Goal: Task Accomplishment & Management: Use online tool/utility

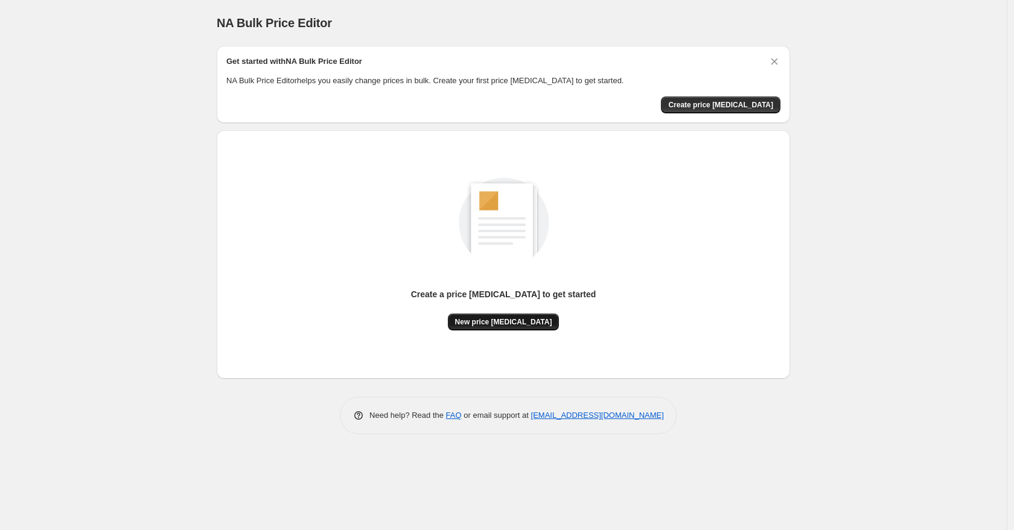
click at [483, 322] on span "New price change job" at bounding box center [503, 322] width 97 height 10
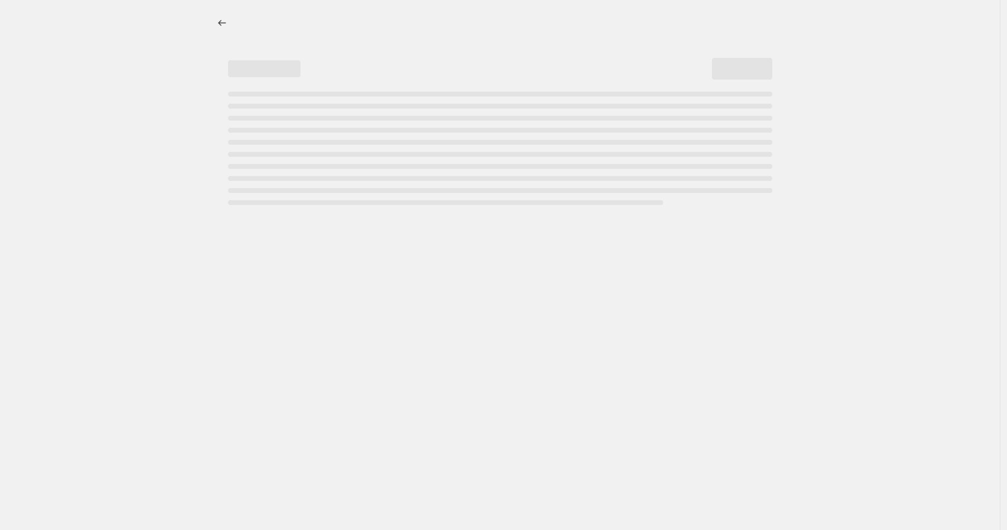
select select "percentage"
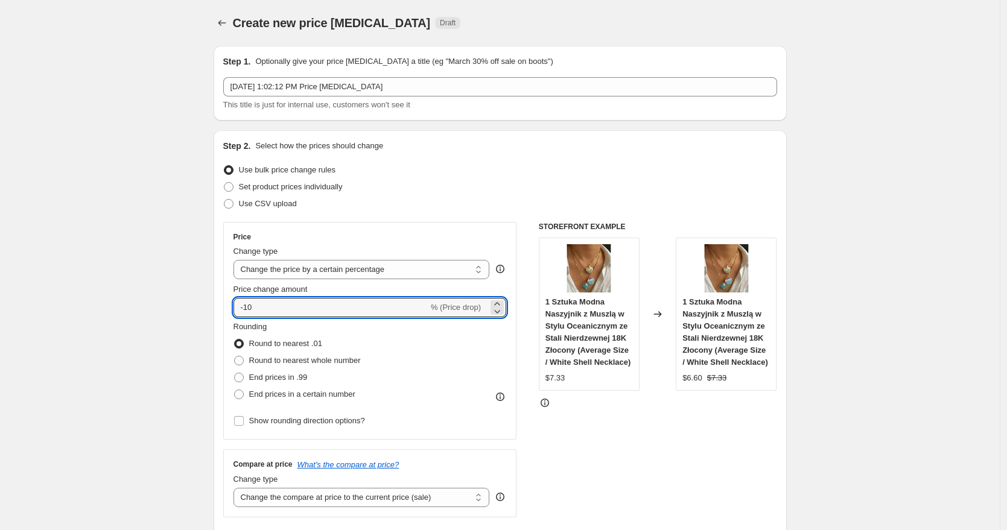
drag, startPoint x: 285, startPoint y: 305, endPoint x: 205, endPoint y: 303, distance: 80.9
type input "362"
drag, startPoint x: 261, startPoint y: 378, endPoint x: 252, endPoint y: 372, distance: 11.4
click at [260, 377] on span "End prices in .99" at bounding box center [278, 377] width 59 height 9
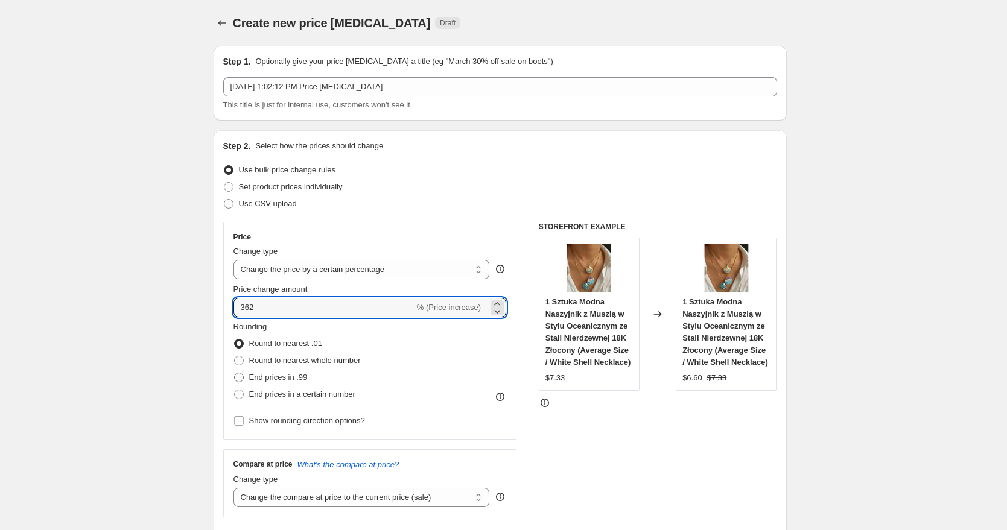
click at [235, 374] on input "End prices in .99" at bounding box center [234, 373] width 1 height 1
radio input "true"
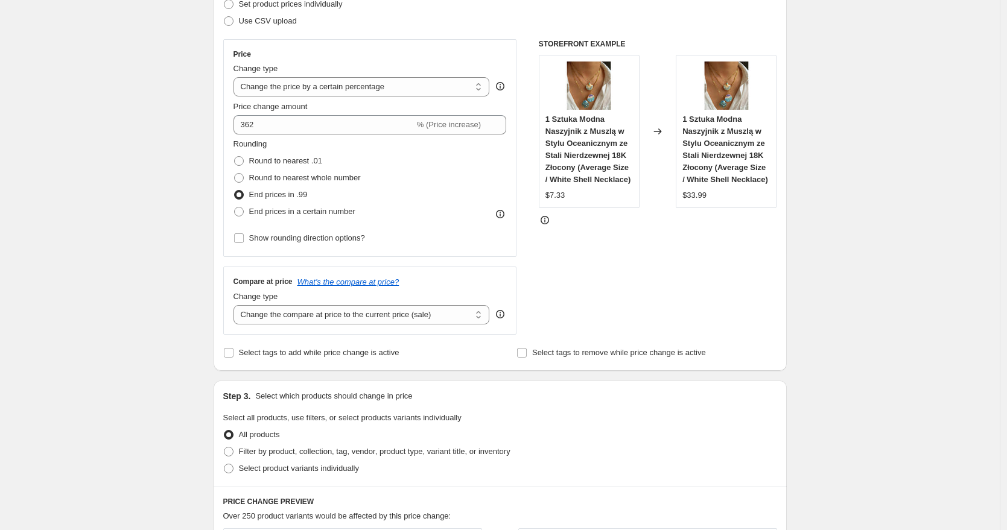
scroll to position [188, 0]
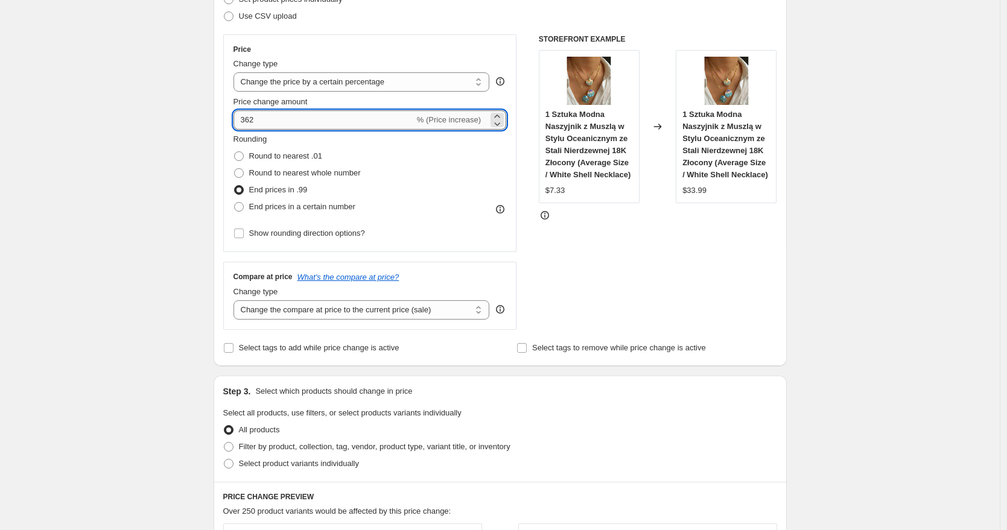
click at [247, 117] on input "362" at bounding box center [324, 119] width 181 height 19
type input "462"
click at [148, 165] on div "Create new price change job. This page is ready Create new price change job Dra…" at bounding box center [500, 455] width 1000 height 1286
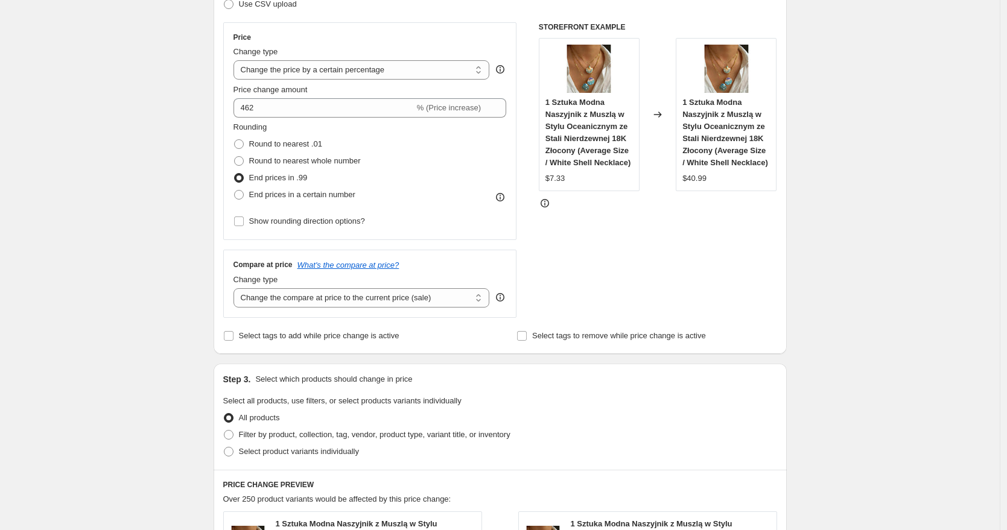
scroll to position [190, 0]
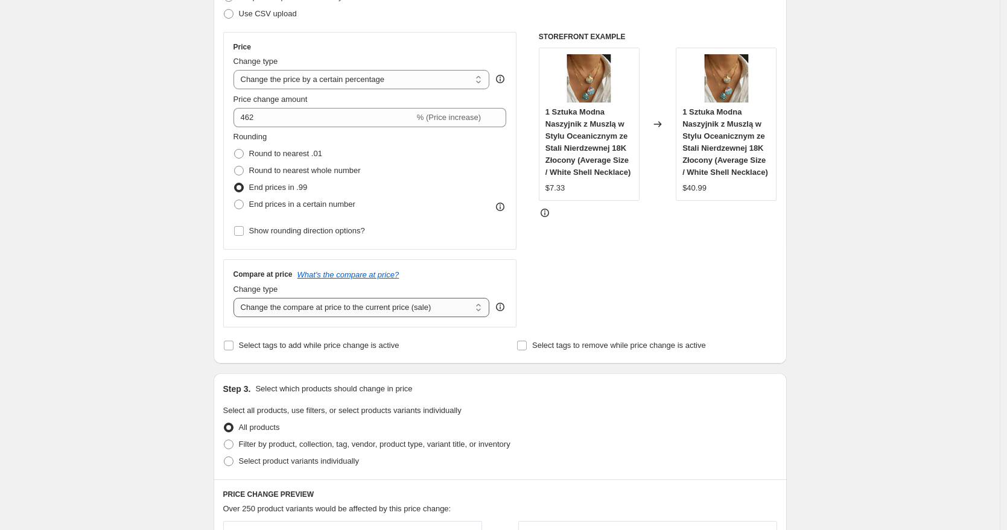
click at [378, 314] on select "Change the compare at price to the current price (sale) Change the compare at p…" at bounding box center [362, 307] width 256 height 19
click at [237, 298] on select "Change the compare at price to the current price (sale) Change the compare at p…" at bounding box center [362, 307] width 256 height 19
click at [369, 315] on select "Change the compare at price to the current price (sale) Change the compare at p…" at bounding box center [362, 307] width 256 height 19
select select "bp"
click at [237, 298] on select "Change the compare at price to the current price (sale) Change the compare at p…" at bounding box center [362, 307] width 256 height 19
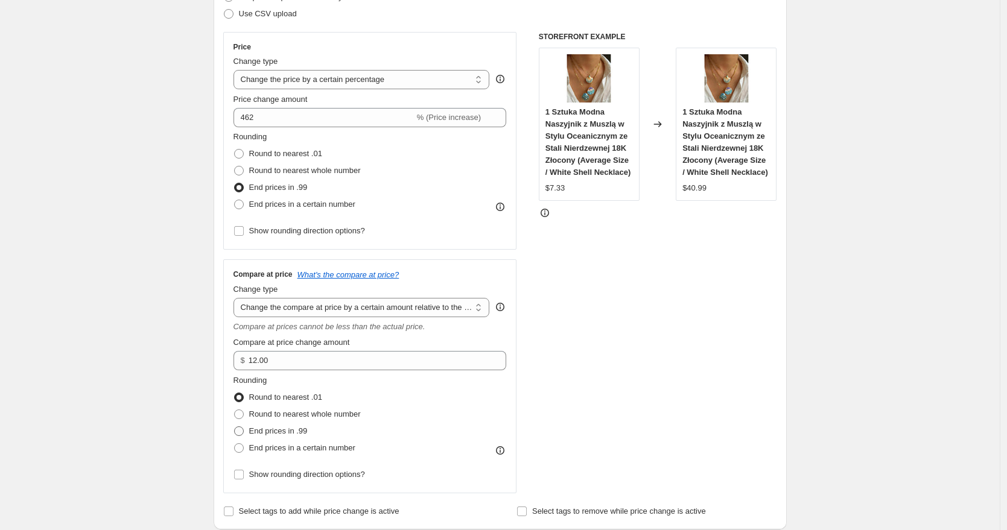
click at [306, 431] on span "End prices in .99" at bounding box center [278, 431] width 59 height 9
click at [235, 427] on input "End prices in .99" at bounding box center [234, 427] width 1 height 1
radio input "true"
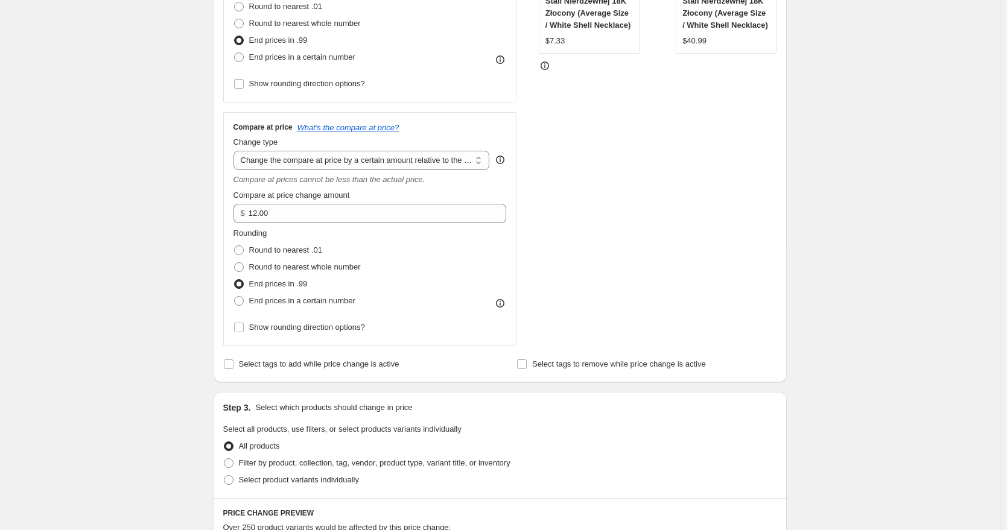
scroll to position [332, 0]
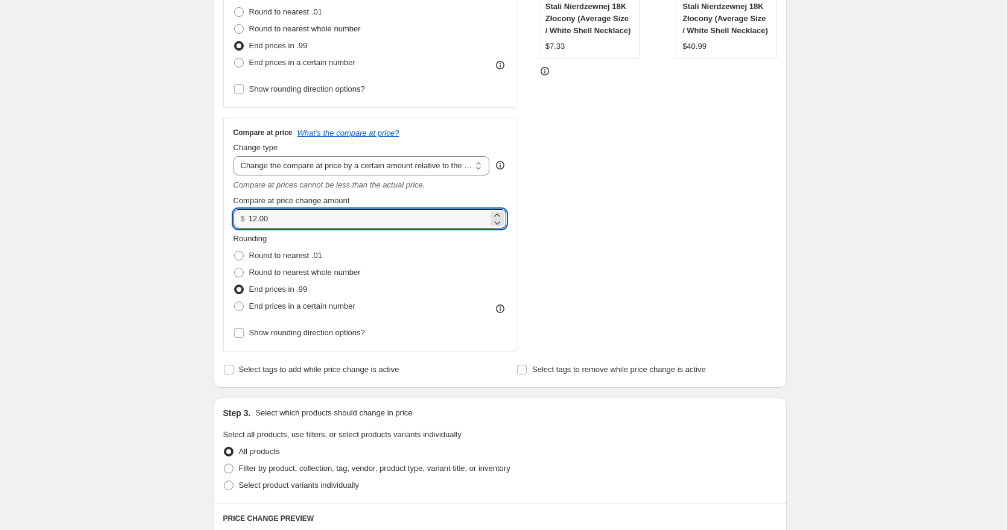
drag, startPoint x: 294, startPoint y: 225, endPoint x: 223, endPoint y: 217, distance: 71.7
click at [223, 217] on div "Step 2. Select how the prices should change Use bulk price change rules Set pro…" at bounding box center [500, 93] width 573 height 590
type input "4"
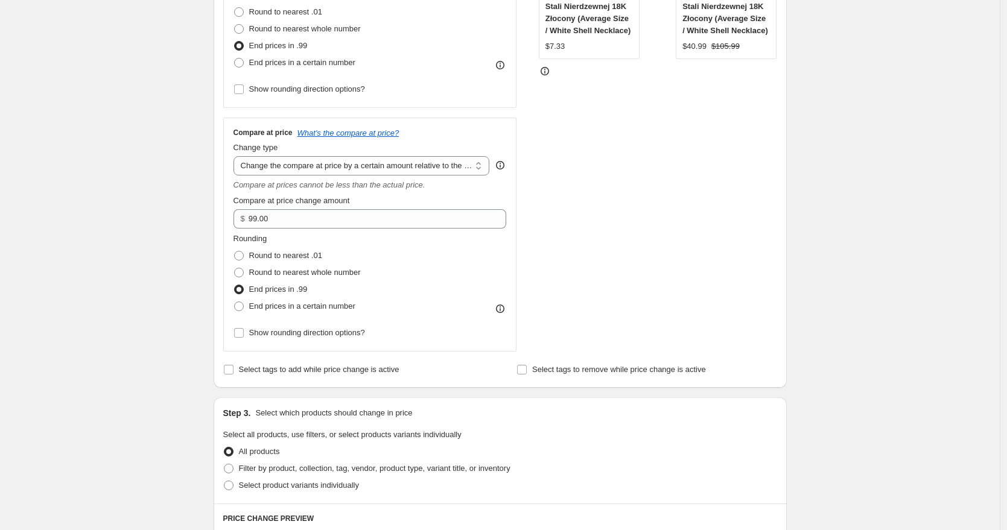
click at [148, 243] on div "Create new price change job. This page is ready Create new price change job Dra…" at bounding box center [500, 394] width 1000 height 1452
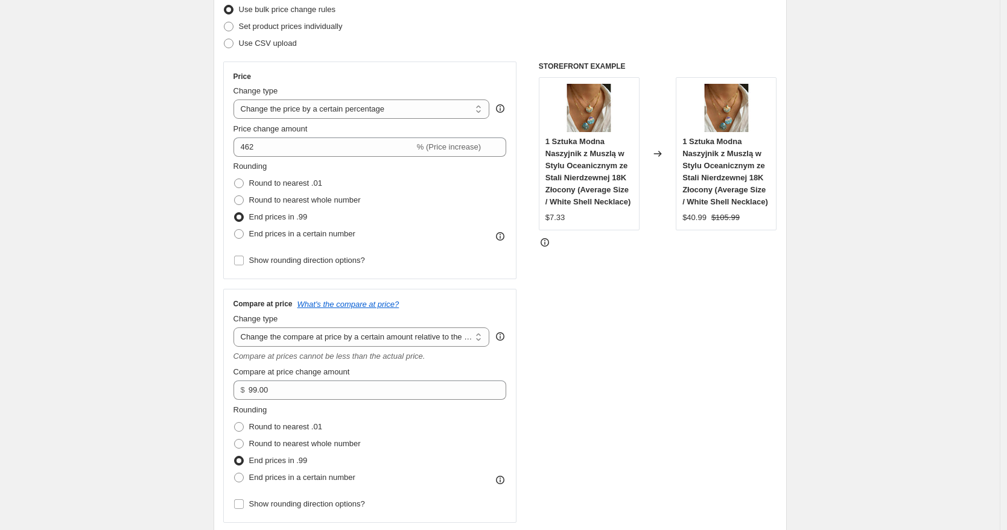
scroll to position [144, 0]
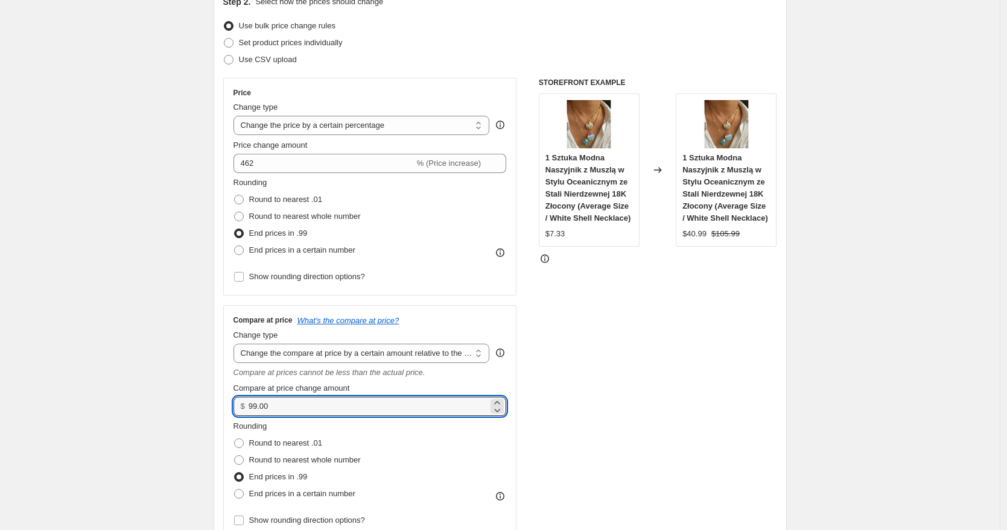
drag, startPoint x: 284, startPoint y: 411, endPoint x: 237, endPoint y: 406, distance: 47.3
click at [237, 406] on div "$ 99.00" at bounding box center [370, 406] width 273 height 19
click at [660, 359] on div "STOREFRONT EXAMPLE 1 Sztuka Modna Naszyjnik z Muszlą w Stylu Oceanicznym ze Sta…" at bounding box center [658, 309] width 238 height 462
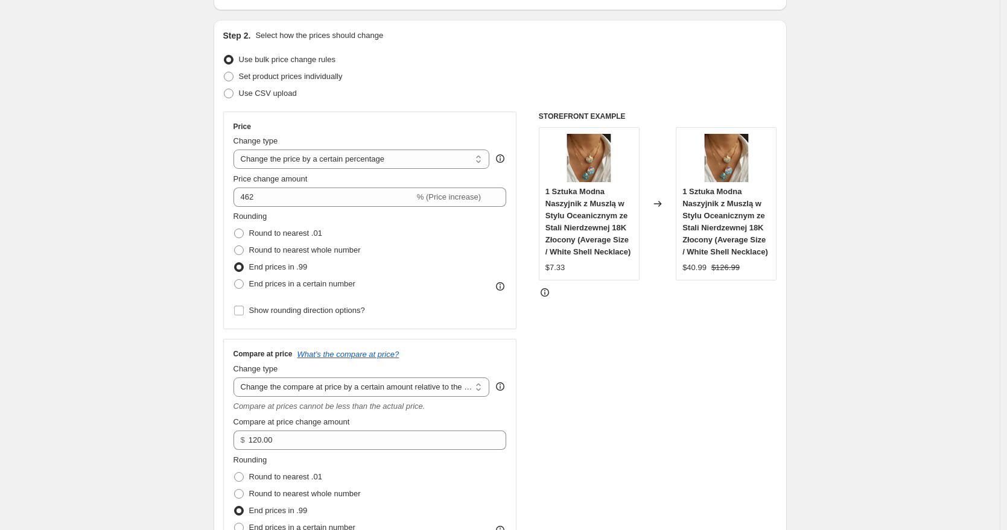
scroll to position [159, 0]
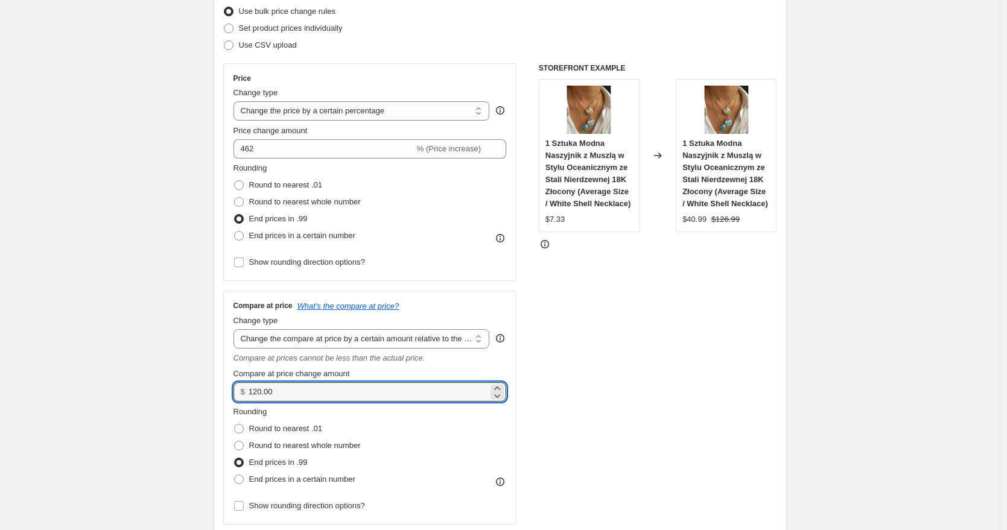
drag, startPoint x: 281, startPoint y: 394, endPoint x: 157, endPoint y: 388, distance: 123.8
type input "200.00"
click at [618, 366] on div "STOREFRONT EXAMPLE 1 Sztuka Modna Naszyjnik z Muszlą w Stylu Oceanicznym ze Sta…" at bounding box center [658, 294] width 238 height 462
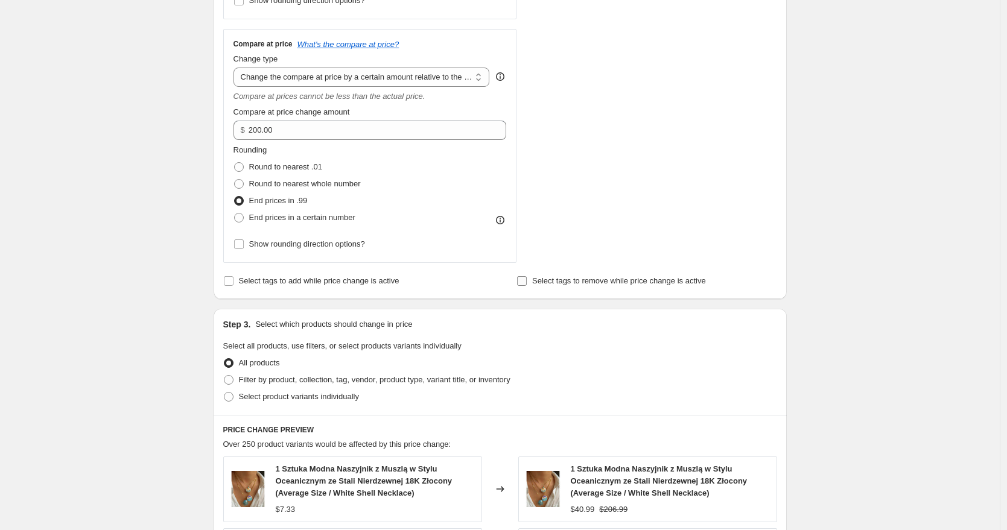
scroll to position [307, 0]
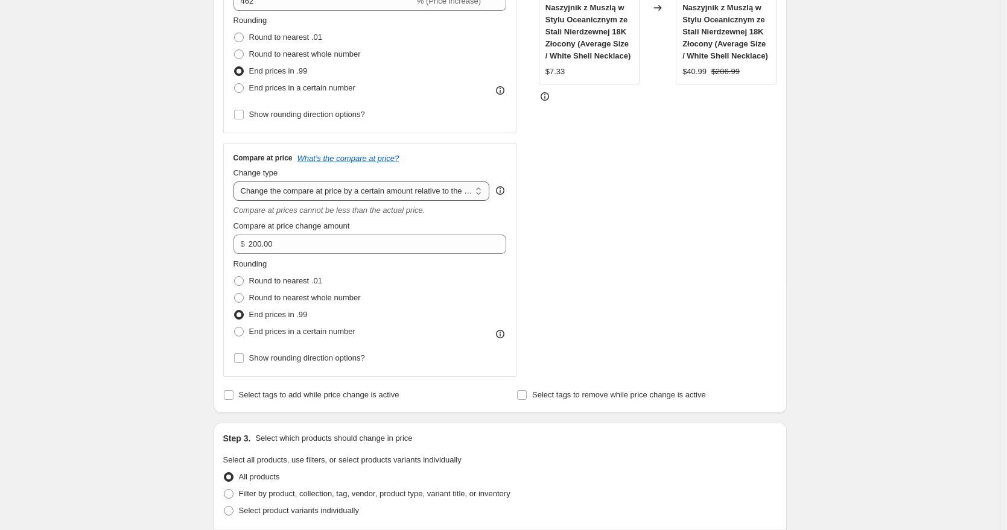
click at [396, 194] on select "Change the compare at price to the current price (sale) Change the compare at p…" at bounding box center [362, 191] width 256 height 19
select select "pp"
click at [237, 182] on select "Change the compare at price to the current price (sale) Change the compare at p…" at bounding box center [362, 191] width 256 height 19
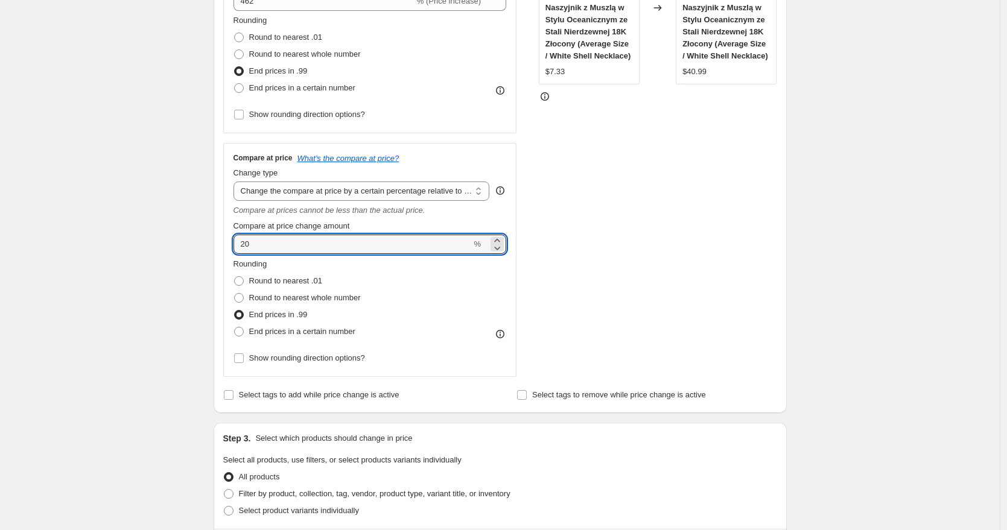
drag, startPoint x: 314, startPoint y: 249, endPoint x: 188, endPoint y: 238, distance: 127.1
click at [188, 238] on div "Create new price change job. This page is ready Create new price change job Dra…" at bounding box center [500, 419] width 1000 height 1452
type input "100"
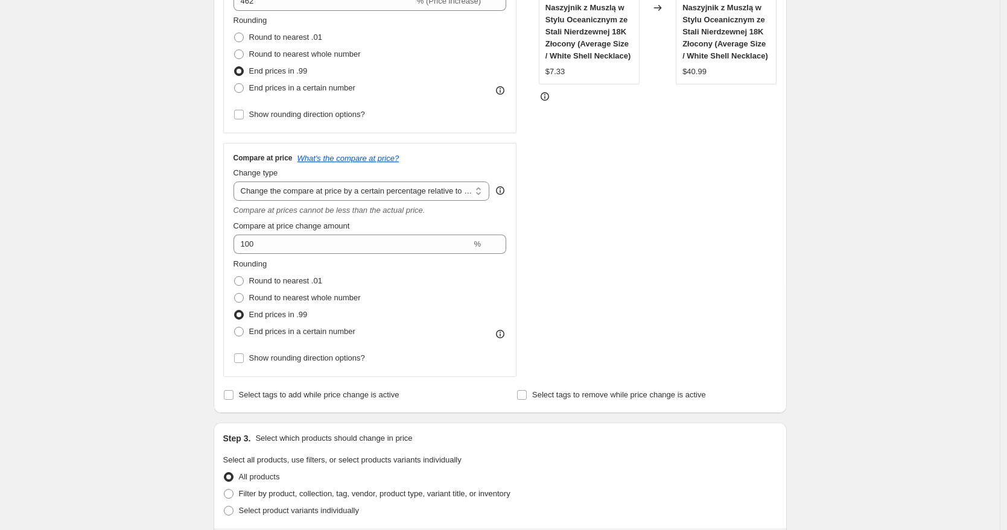
click at [641, 264] on div "STOREFRONT EXAMPLE 1 Sztuka Modna Naszyjnik z Muszlą w Stylu Oceanicznym ze Sta…" at bounding box center [658, 147] width 238 height 462
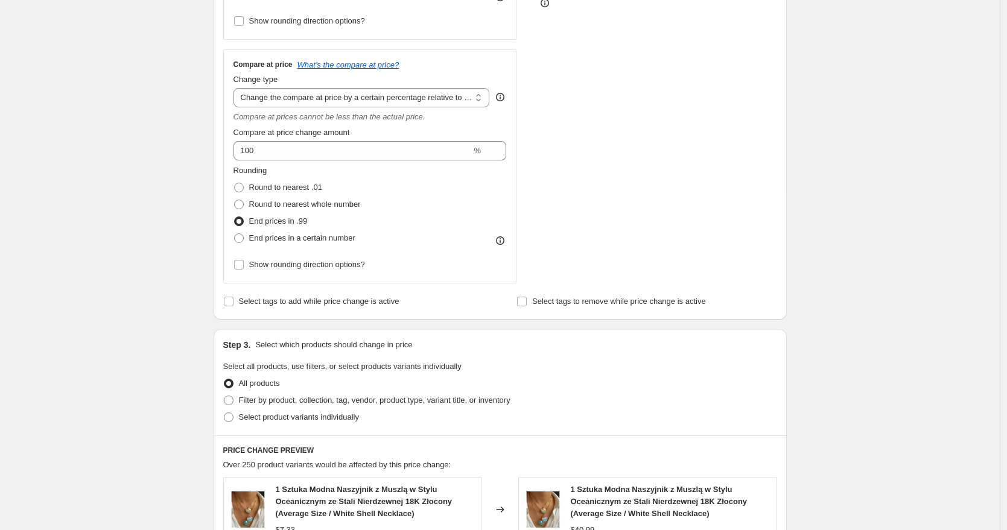
scroll to position [345, 0]
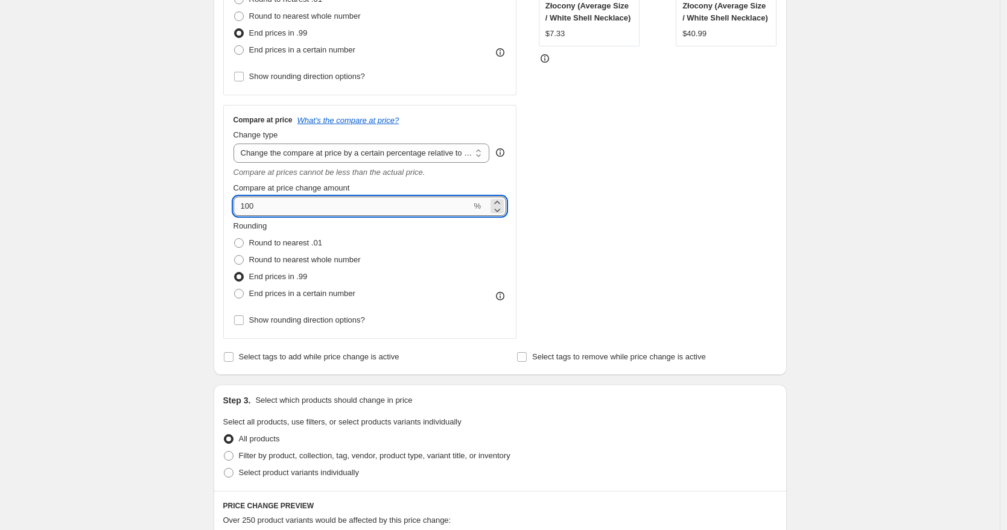
click at [340, 214] on input "100" at bounding box center [353, 206] width 238 height 19
click at [402, 154] on select "Change the compare at price to the current price (sale) Change the compare at p…" at bounding box center [362, 153] width 256 height 19
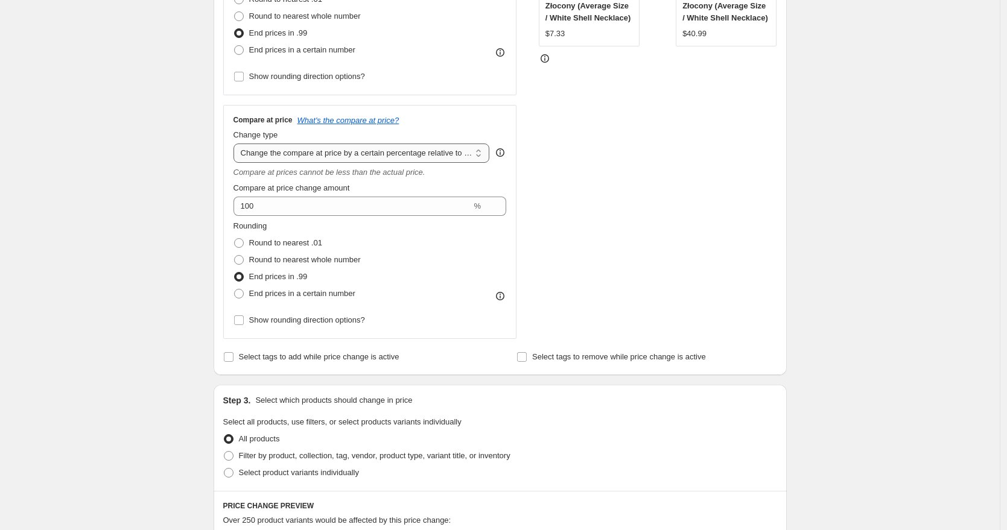
select select "bp"
click at [237, 144] on select "Change the compare at price to the current price (sale) Change the compare at p…" at bounding box center [362, 153] width 256 height 19
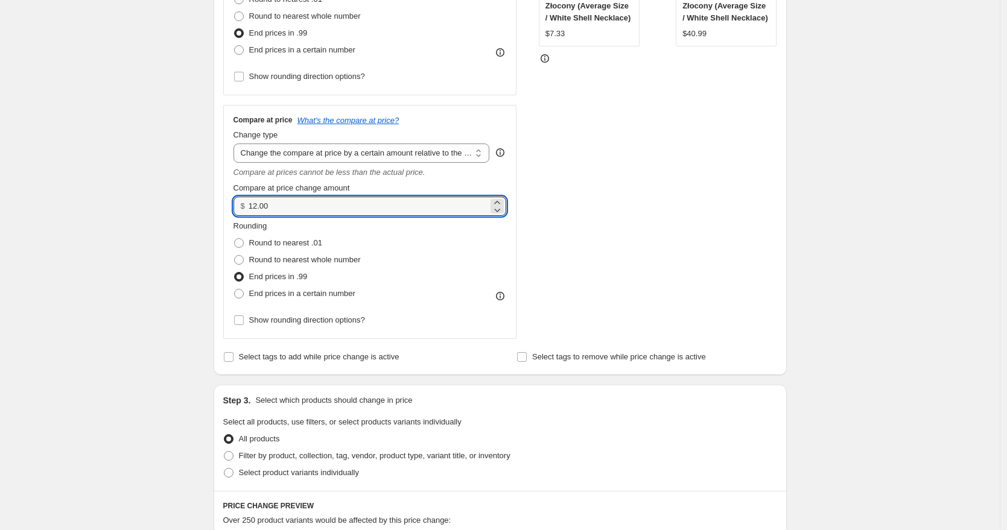
drag, startPoint x: 317, startPoint y: 205, endPoint x: 203, endPoint y: 209, distance: 114.1
click at [203, 209] on div "Create new price change job. This page is ready Create new price change job Dra…" at bounding box center [500, 381] width 602 height 1452
type input "200.00"
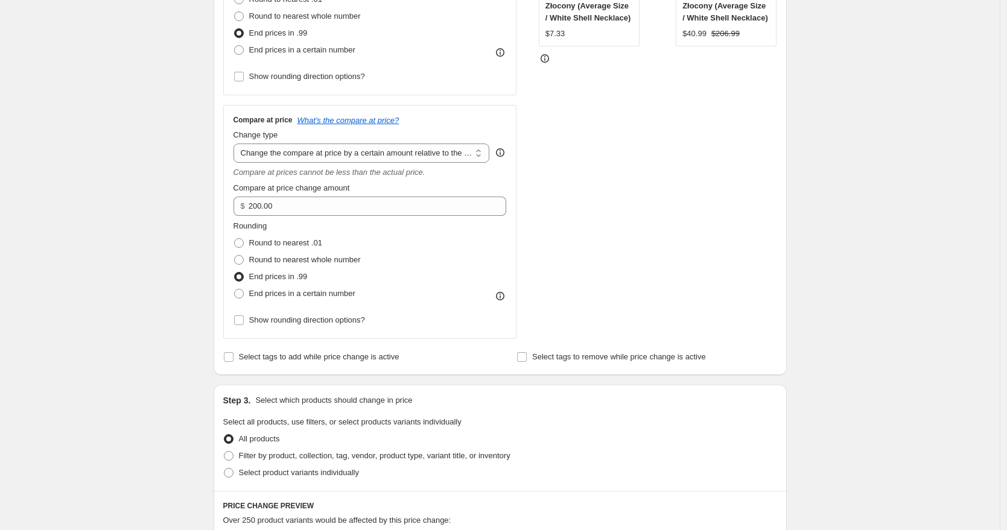
click at [635, 247] on div "STOREFRONT EXAMPLE 1 Sztuka Modna Naszyjnik z Muszlą w Stylu Oceanicznym ze Sta…" at bounding box center [658, 109] width 238 height 462
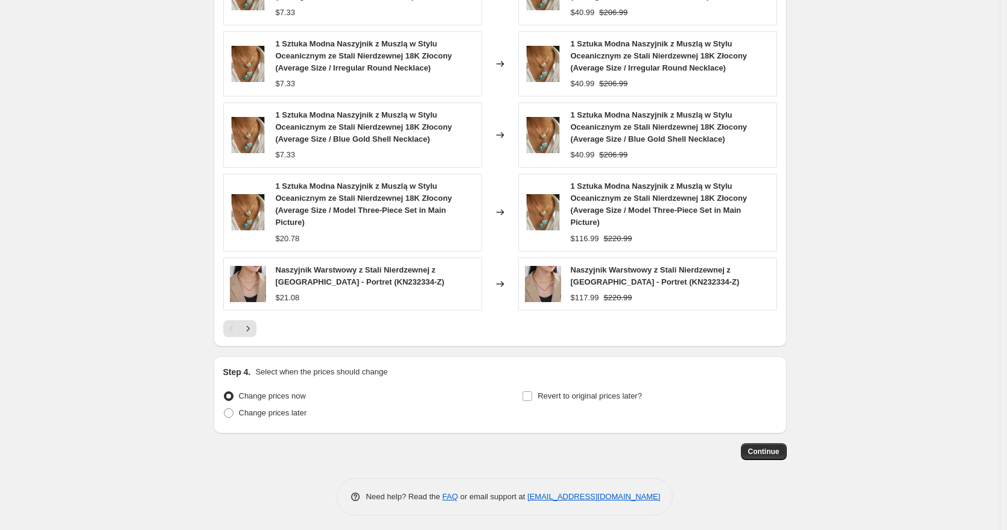
scroll to position [921, 0]
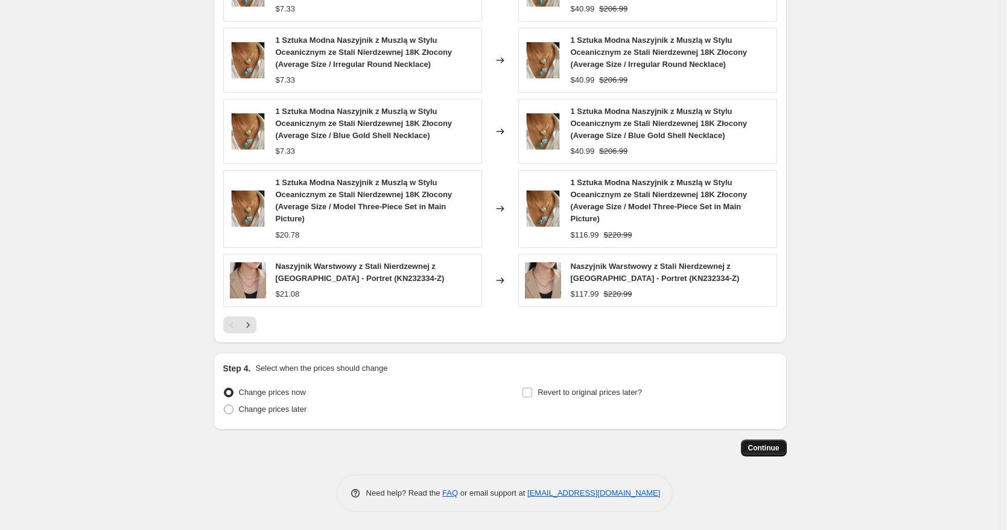
click at [784, 451] on button "Continue" at bounding box center [764, 448] width 46 height 17
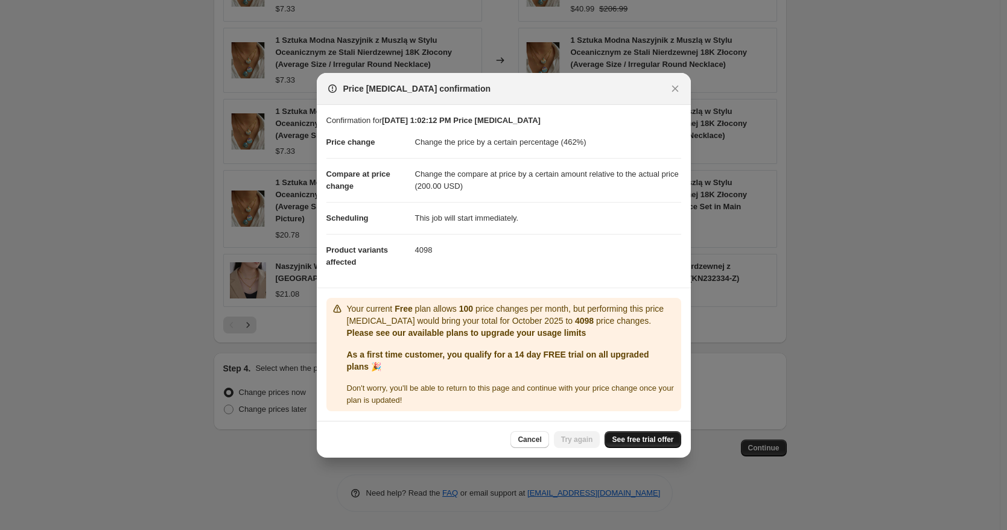
click at [635, 440] on span "See free trial offer" at bounding box center [643, 440] width 62 height 10
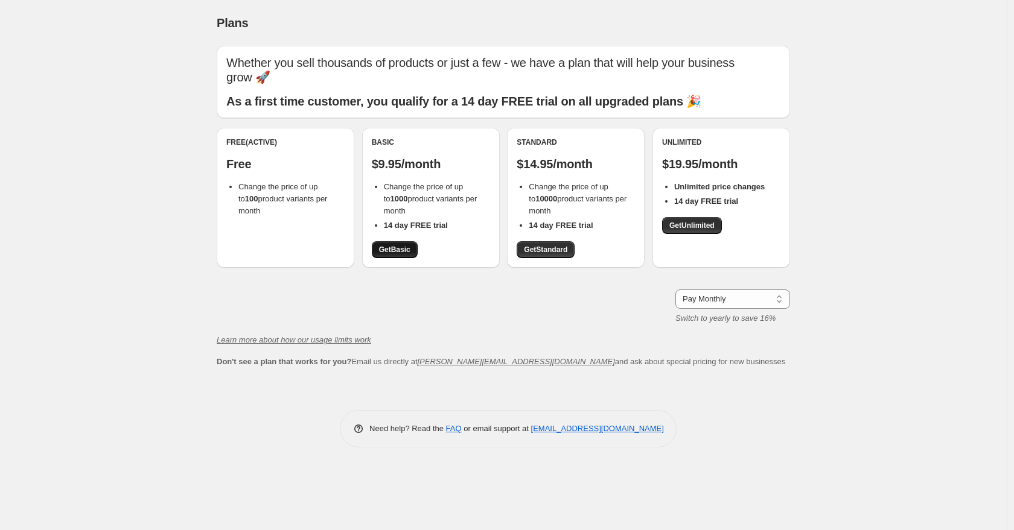
click at [394, 245] on span "Get Basic" at bounding box center [394, 250] width 31 height 10
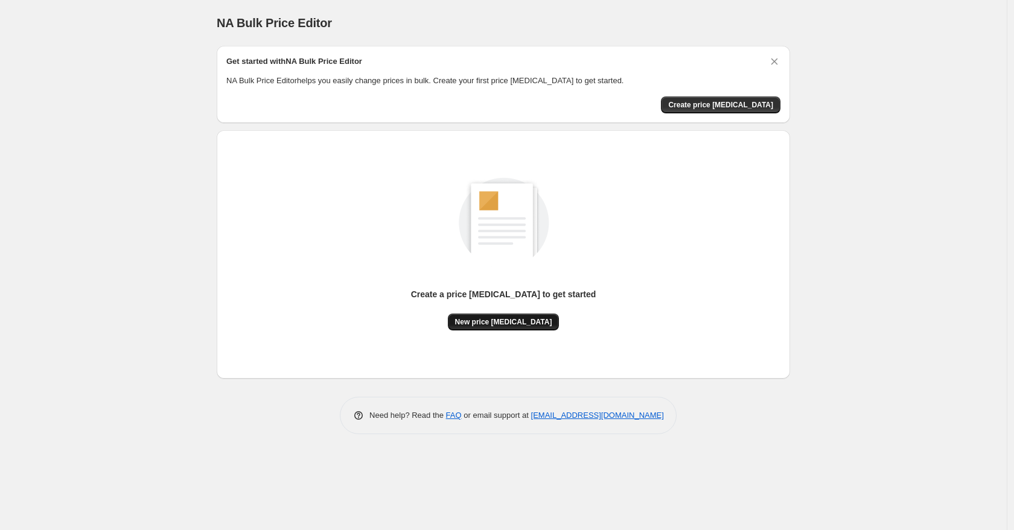
click at [515, 328] on button "New price [MEDICAL_DATA]" at bounding box center [504, 322] width 112 height 17
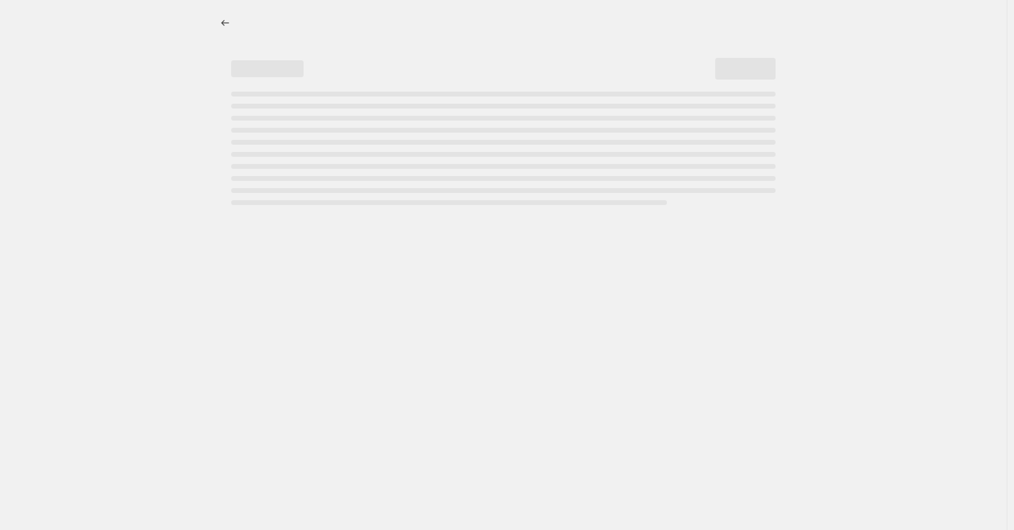
select select "percentage"
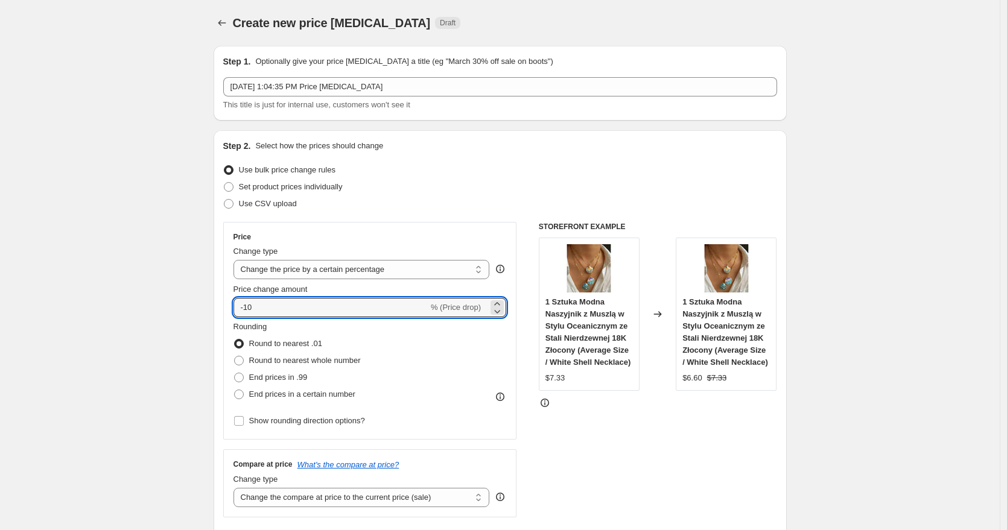
drag, startPoint x: 320, startPoint y: 315, endPoint x: 218, endPoint y: 309, distance: 102.8
click at [218, 310] on div "Step 2. Select how the prices should change Use bulk price change rules Set pro…" at bounding box center [500, 342] width 573 height 424
type input "462"
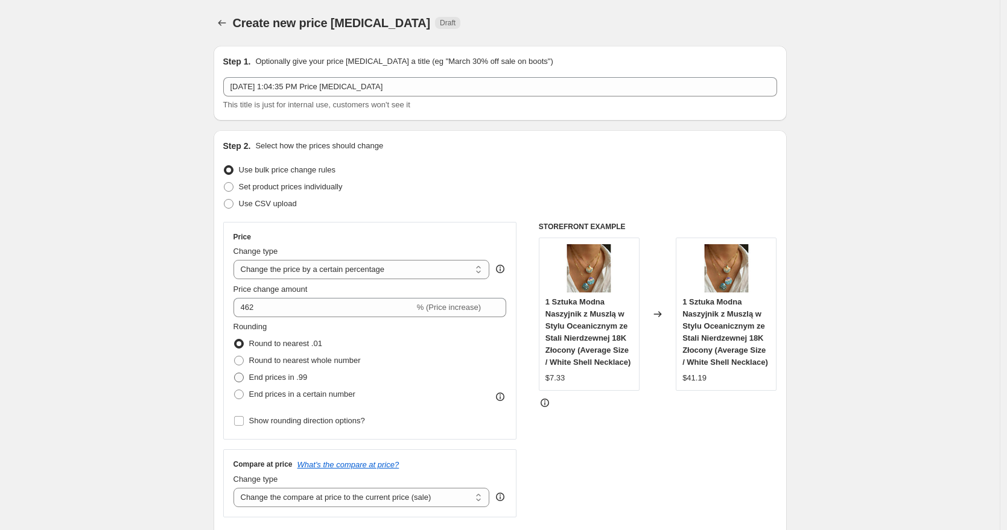
click at [288, 381] on span "End prices in .99" at bounding box center [278, 377] width 59 height 9
click at [235, 374] on input "End prices in .99" at bounding box center [234, 373] width 1 height 1
radio input "true"
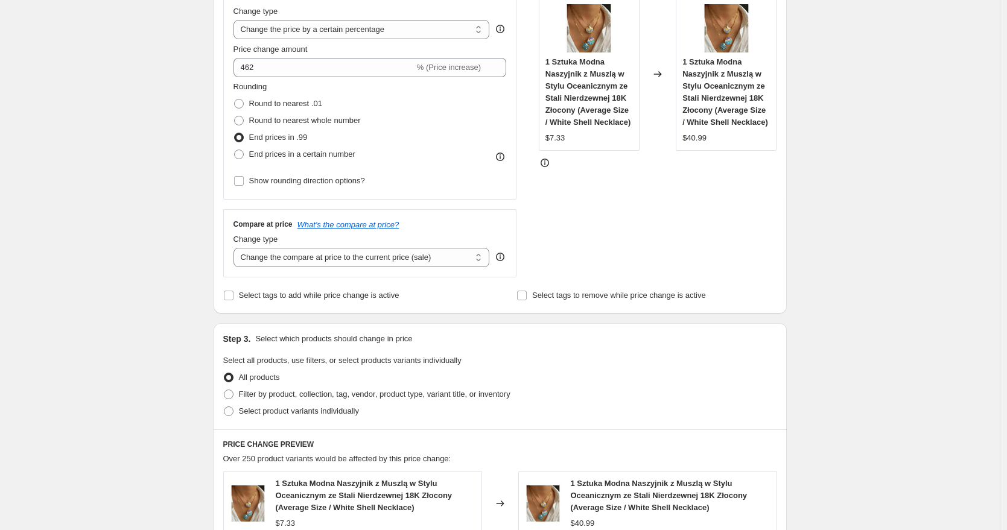
scroll to position [302, 0]
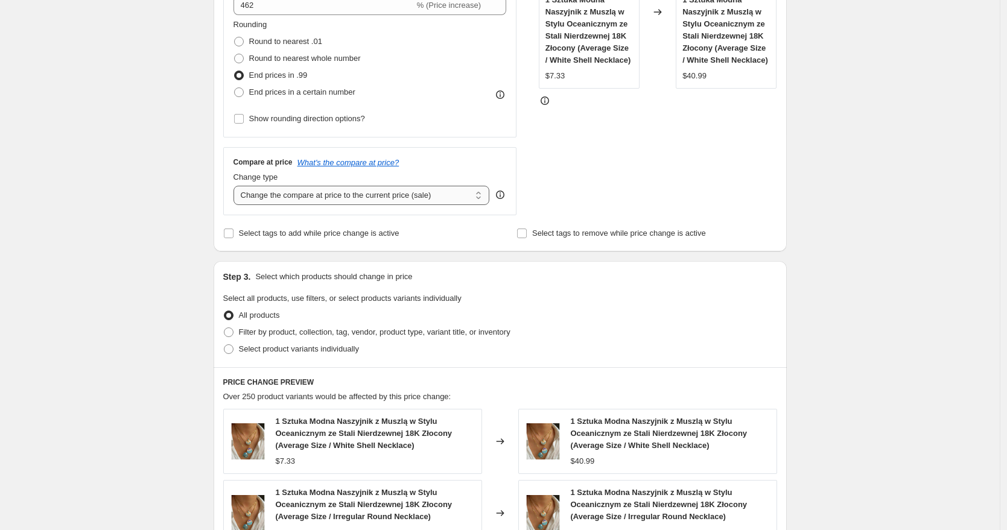
click at [311, 195] on select "Change the compare at price to the current price (sale) Change the compare at p…" at bounding box center [362, 195] width 256 height 19
click at [237, 186] on select "Change the compare at price to the current price (sale) Change the compare at p…" at bounding box center [362, 195] width 256 height 19
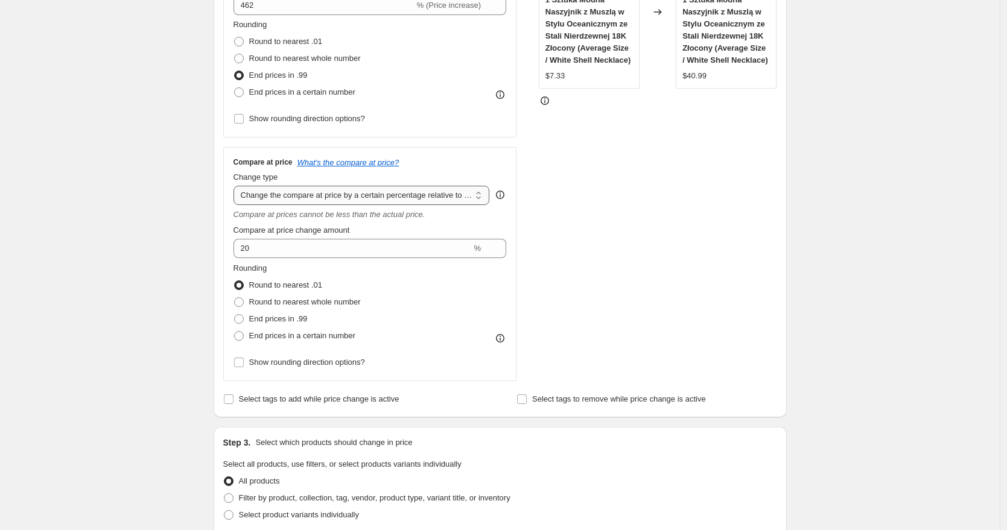
click at [352, 202] on select "Change the compare at price to the current price (sale) Change the compare at p…" at bounding box center [362, 195] width 256 height 19
select select "bp"
click at [237, 186] on select "Change the compare at price to the current price (sale) Change the compare at p…" at bounding box center [362, 195] width 256 height 19
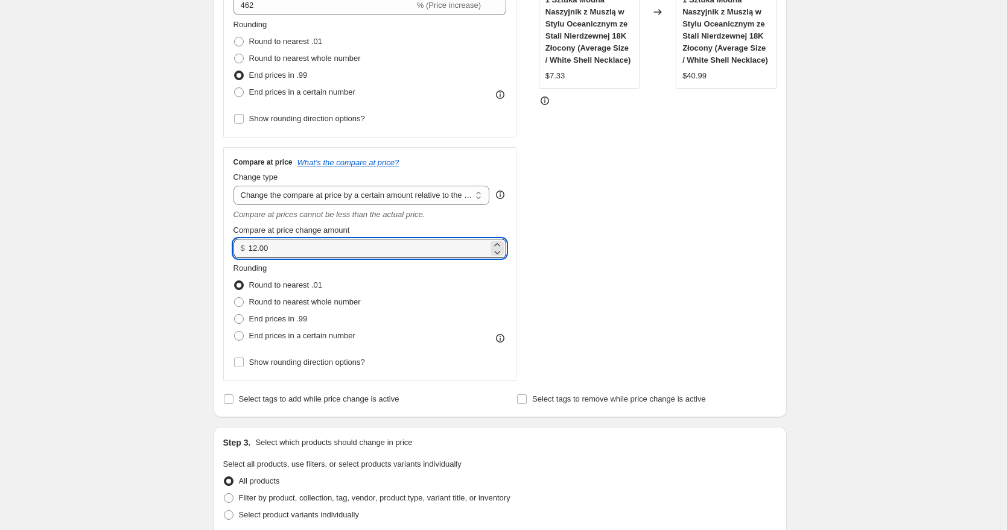
drag, startPoint x: 307, startPoint y: 251, endPoint x: 175, endPoint y: 250, distance: 131.5
click at [175, 250] on div "Create new price change job. This page is ready Create new price change job Dra…" at bounding box center [500, 424] width 1000 height 1452
type input "200.00"
click at [165, 284] on div "Create new price change job. This page is ready Create new price change job Dra…" at bounding box center [500, 424] width 1000 height 1452
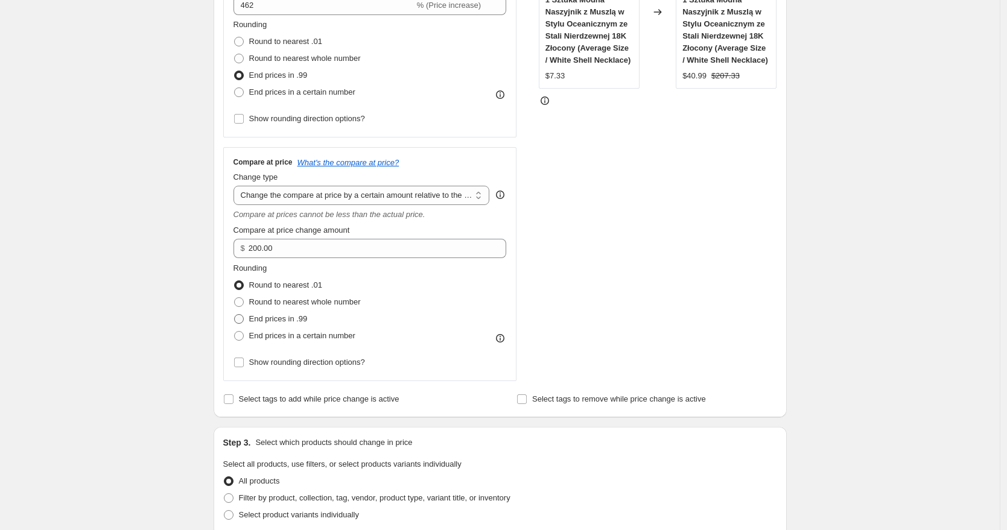
click at [279, 319] on span "End prices in .99" at bounding box center [278, 318] width 59 height 9
click at [235, 315] on input "End prices in .99" at bounding box center [234, 314] width 1 height 1
radio input "true"
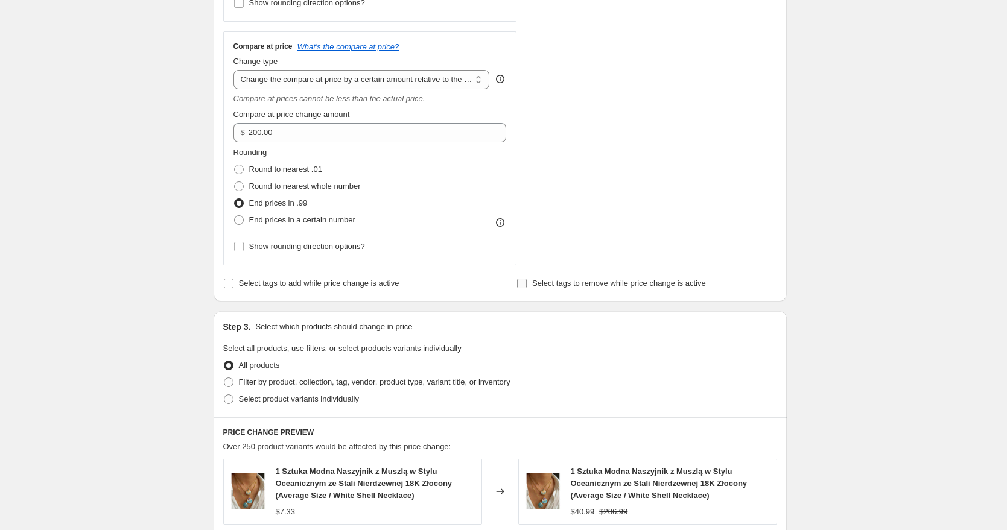
scroll to position [921, 0]
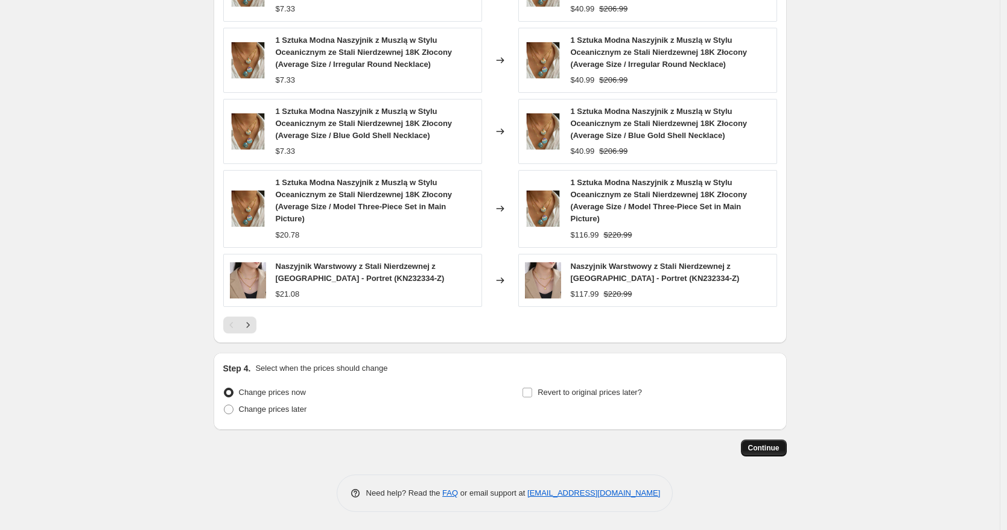
click at [776, 453] on span "Continue" at bounding box center [763, 449] width 31 height 10
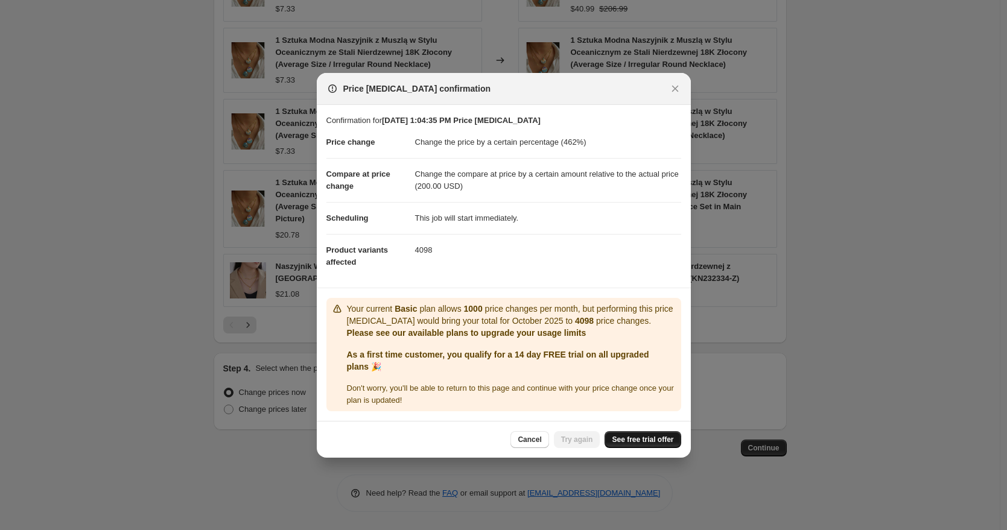
click at [646, 435] on span "See free trial offer" at bounding box center [643, 440] width 62 height 10
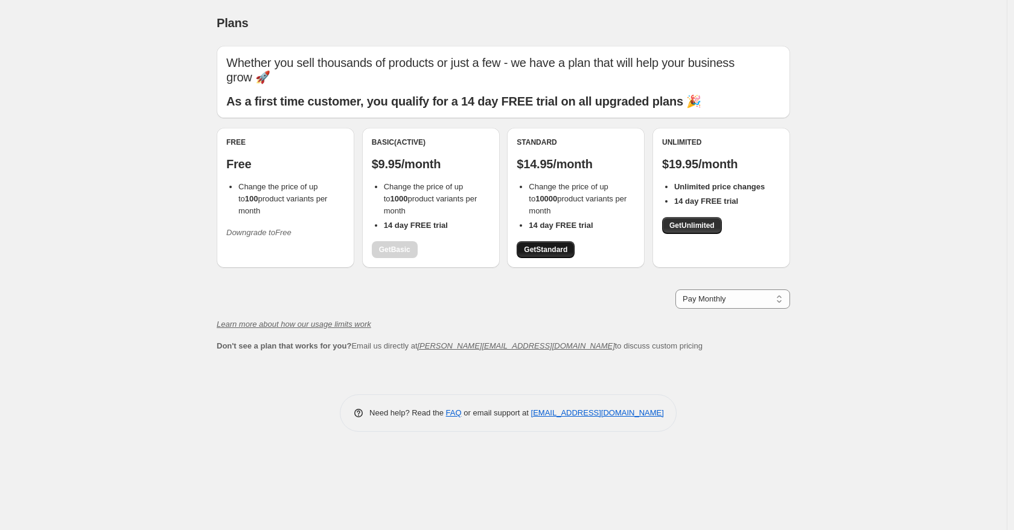
click at [558, 245] on span "Get Standard" at bounding box center [545, 250] width 43 height 10
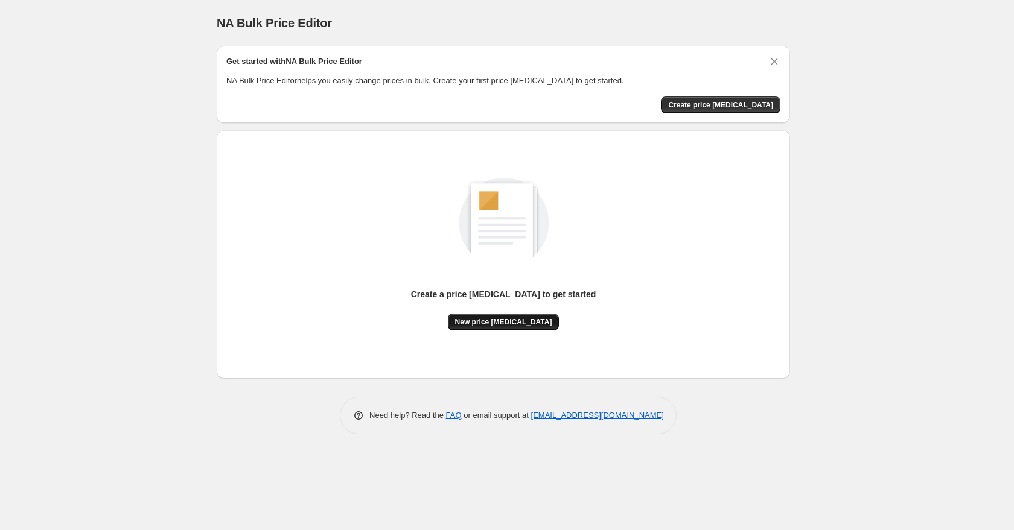
click at [535, 325] on span "New price [MEDICAL_DATA]" at bounding box center [503, 322] width 97 height 10
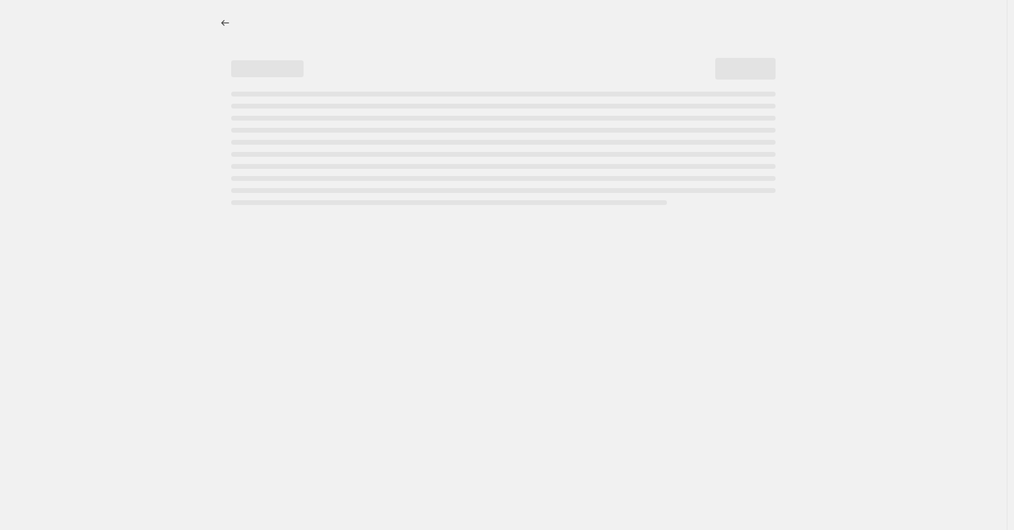
select select "percentage"
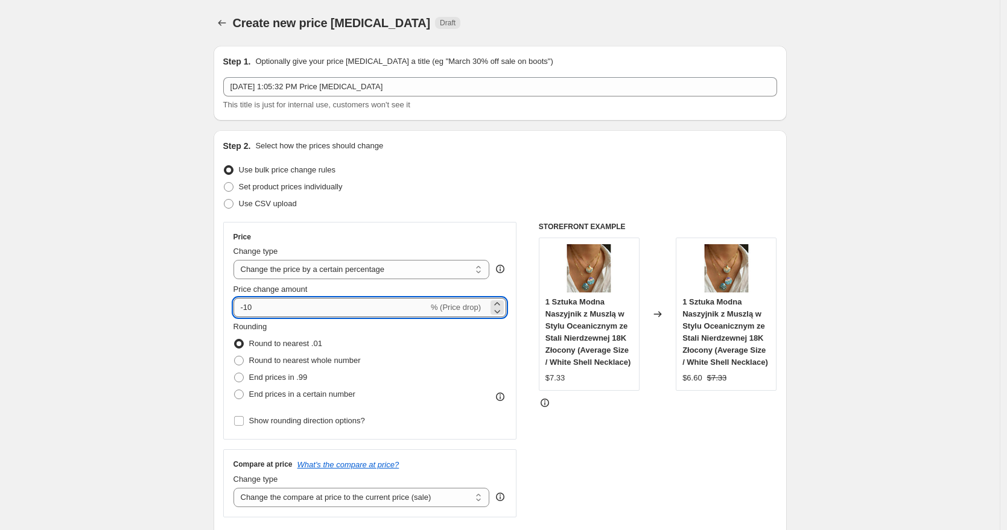
drag, startPoint x: 313, startPoint y: 308, endPoint x: 243, endPoint y: 310, distance: 70.0
click at [243, 310] on input "-10" at bounding box center [331, 307] width 195 height 19
type input "6"
type input "462"
click at [276, 378] on span "End prices in .99" at bounding box center [278, 377] width 59 height 9
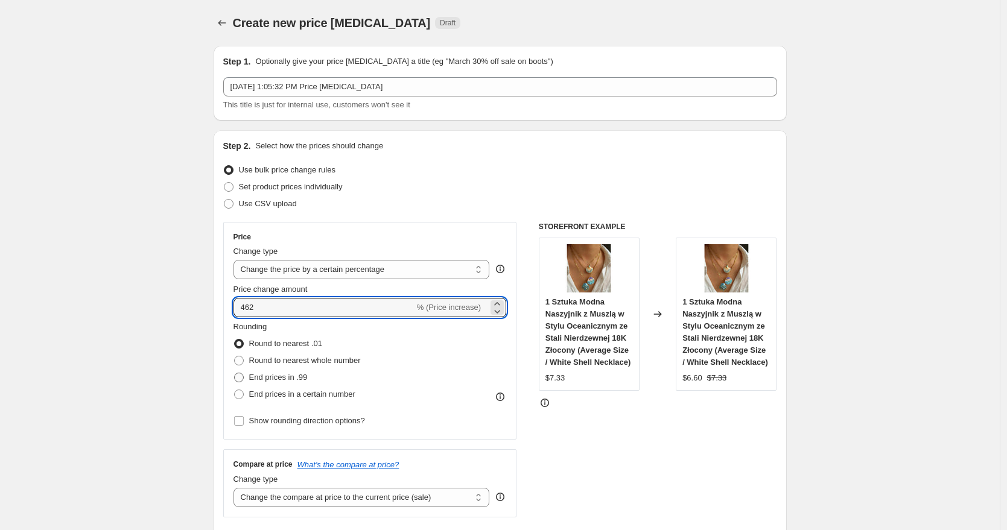
click at [235, 374] on input "End prices in .99" at bounding box center [234, 373] width 1 height 1
radio input "true"
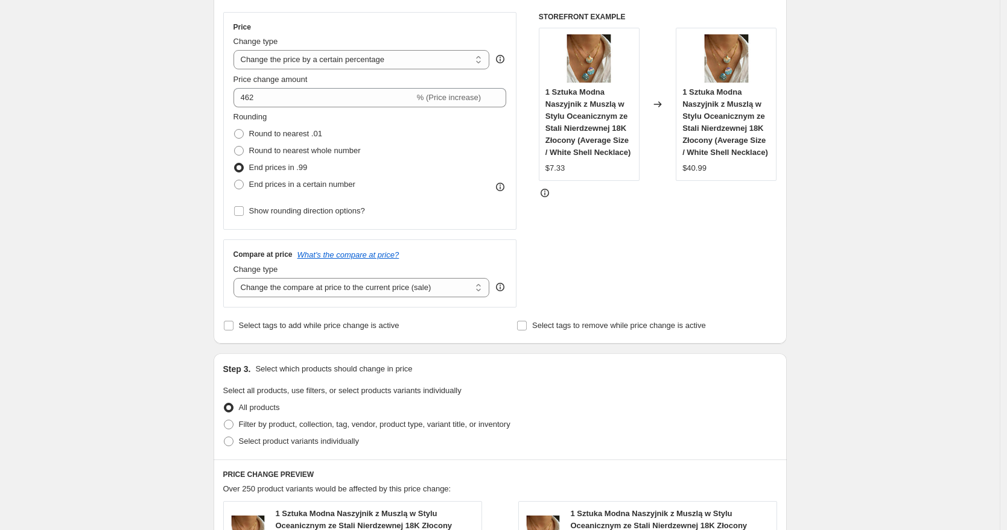
scroll to position [440, 0]
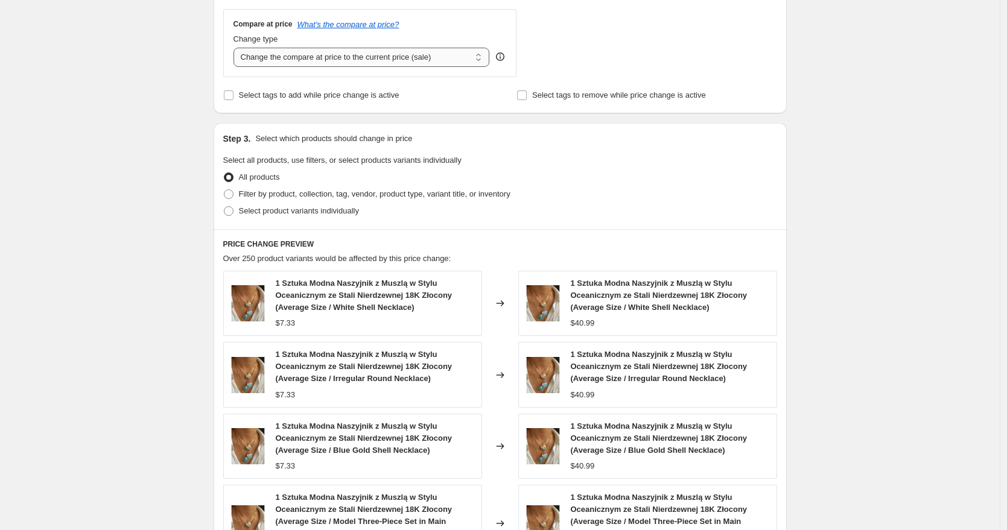
click at [387, 51] on select "Change the compare at price to the current price (sale) Change the compare at p…" at bounding box center [362, 57] width 256 height 19
select select "bp"
click at [237, 48] on select "Change the compare at price to the current price (sale) Change the compare at p…" at bounding box center [362, 57] width 256 height 19
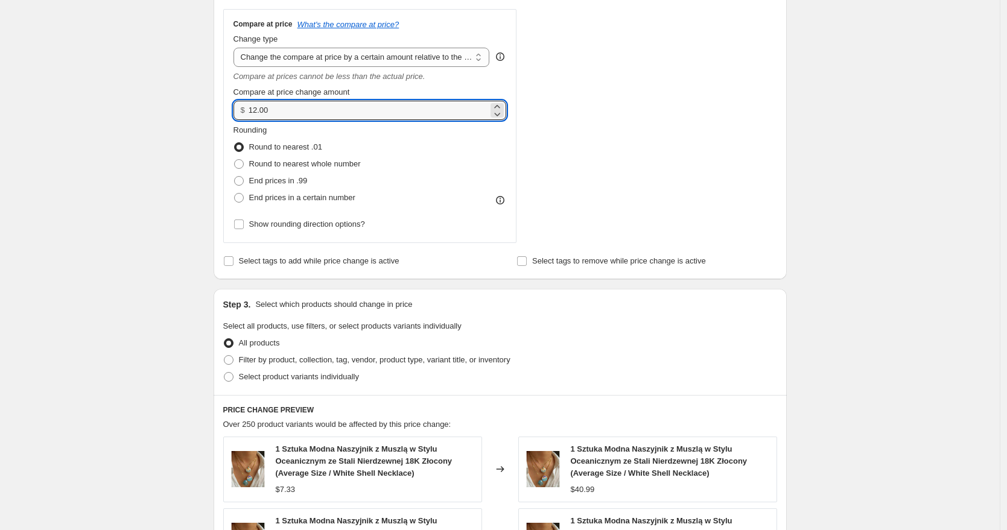
drag, startPoint x: 309, startPoint y: 108, endPoint x: 208, endPoint y: 114, distance: 101.6
click at [212, 114] on div "Step 1. Optionally give your price [MEDICAL_DATA] a title (eg "March 30% off sa…" at bounding box center [495, 267] width 583 height 1342
type input "200.00"
click at [289, 184] on span "End prices in .99" at bounding box center [278, 180] width 59 height 9
click at [235, 177] on input "End prices in .99" at bounding box center [234, 176] width 1 height 1
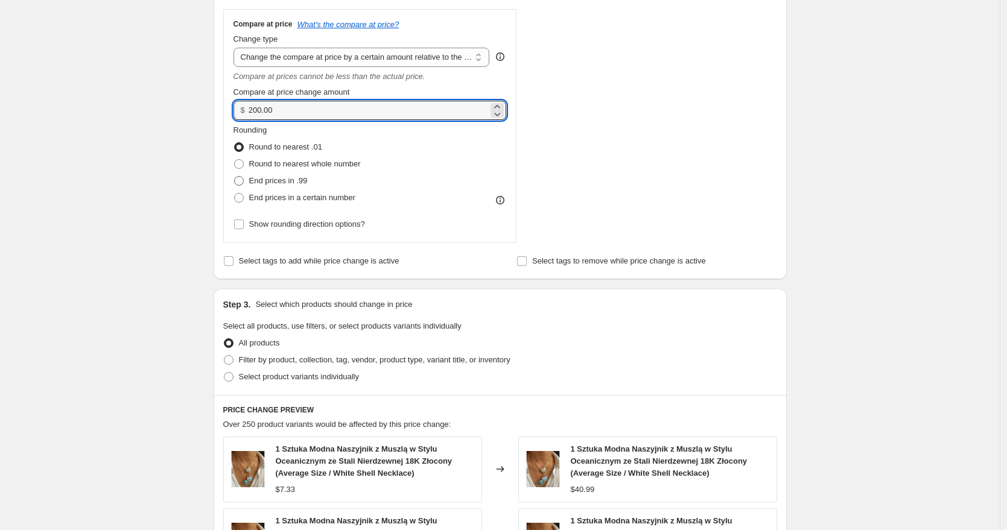
radio input "true"
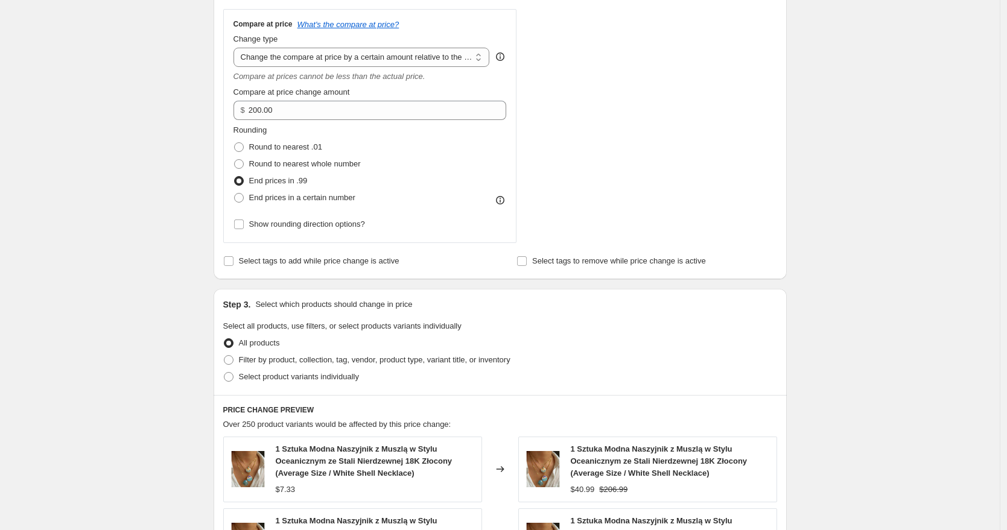
click at [658, 200] on div "STOREFRONT EXAMPLE 1 Sztuka Modna Naszyjnik z Muszlą w Stylu Oceanicznym ze Sta…" at bounding box center [658, 13] width 238 height 462
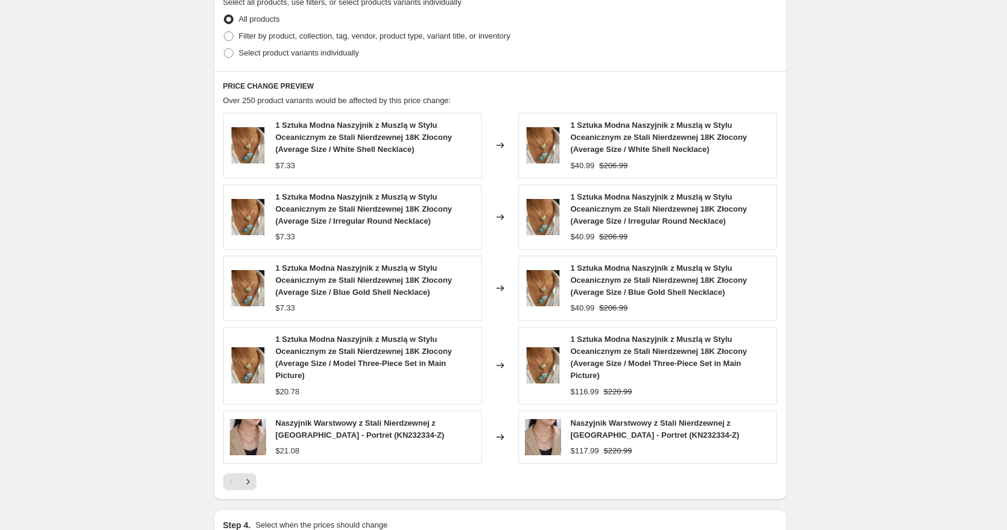
scroll to position [921, 0]
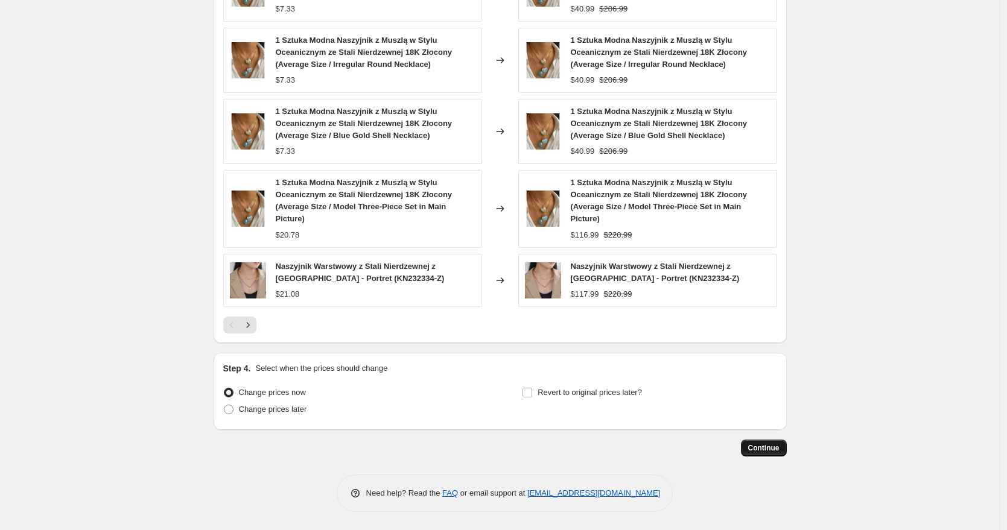
click at [763, 456] on button "Continue" at bounding box center [764, 448] width 46 height 17
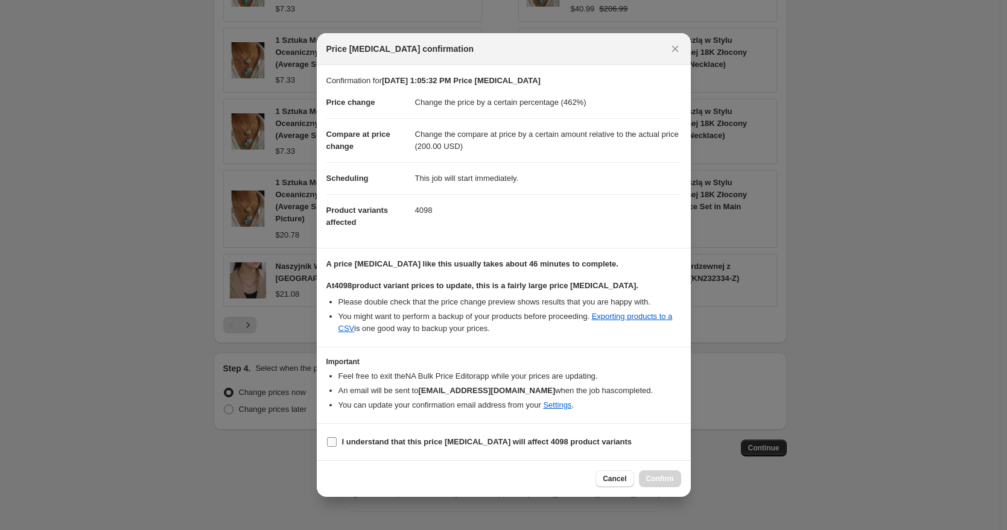
click at [374, 441] on b "I understand that this price [MEDICAL_DATA] will affect 4098 product variants" at bounding box center [487, 441] width 290 height 9
click at [337, 441] on input "I understand that this price [MEDICAL_DATA] will affect 4098 product variants" at bounding box center [332, 442] width 10 height 10
checkbox input "true"
click at [659, 485] on button "Confirm" at bounding box center [660, 479] width 42 height 17
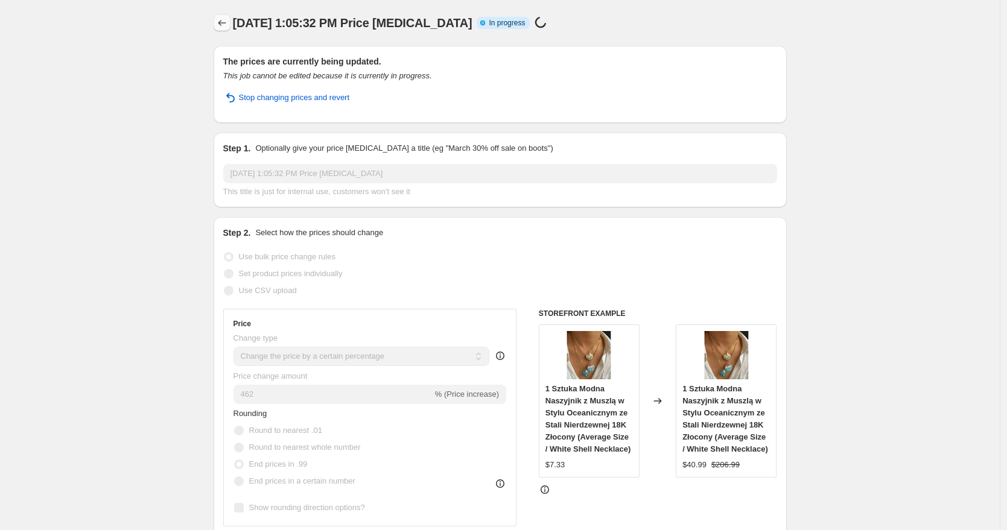
click at [225, 24] on icon "Price change jobs" at bounding box center [222, 23] width 12 height 12
